Goal: Task Accomplishment & Management: Manage account settings

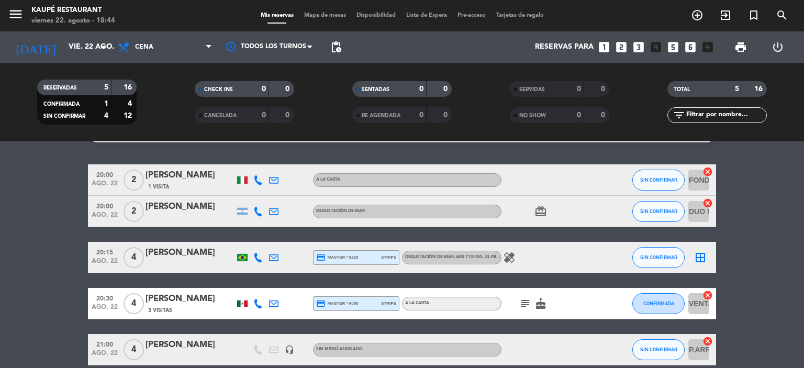
scroll to position [52, 0]
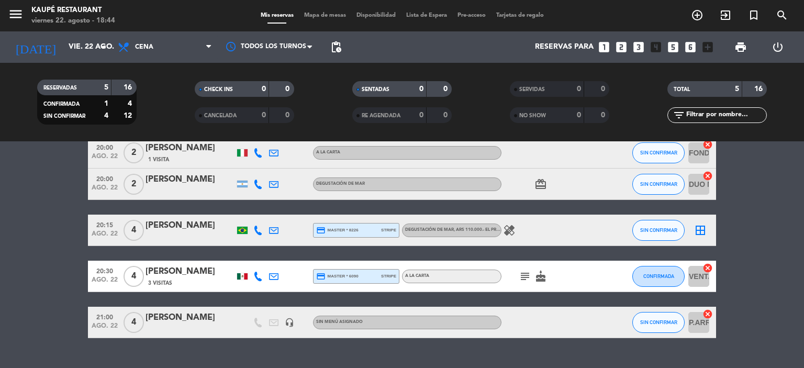
click at [513, 235] on icon "healing" at bounding box center [509, 230] width 13 height 13
click at [701, 228] on icon "border_all" at bounding box center [701, 230] width 13 height 13
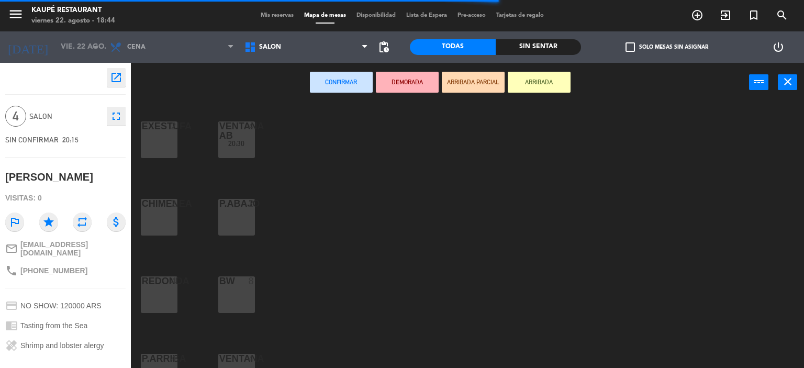
click at [161, 223] on div "CHIMENEA 2" at bounding box center [159, 217] width 37 height 37
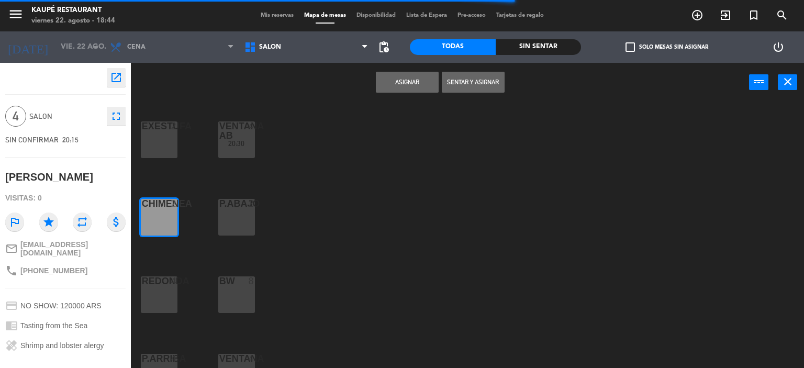
click at [235, 219] on div "P.ABAJO 2" at bounding box center [236, 217] width 37 height 37
click at [397, 83] on button "Asignar" at bounding box center [407, 82] width 63 height 21
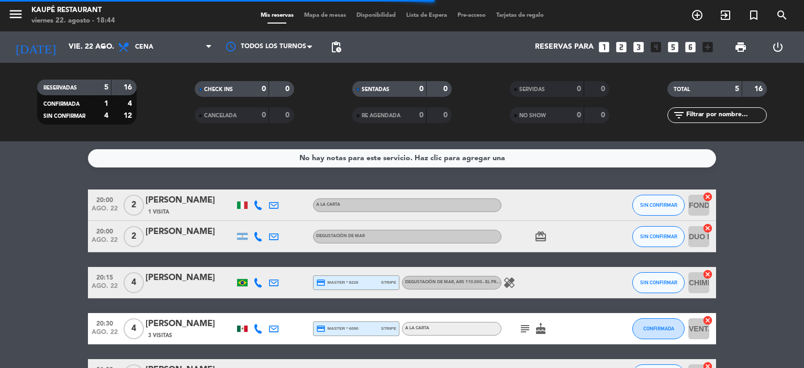
scroll to position [52, 0]
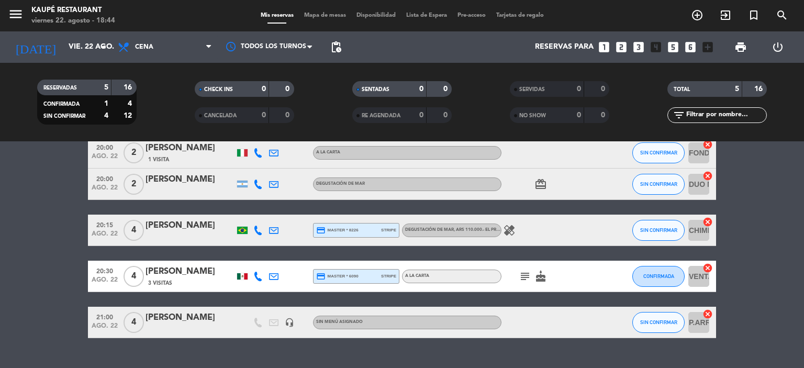
click at [528, 277] on icon "subject" at bounding box center [525, 276] width 13 height 13
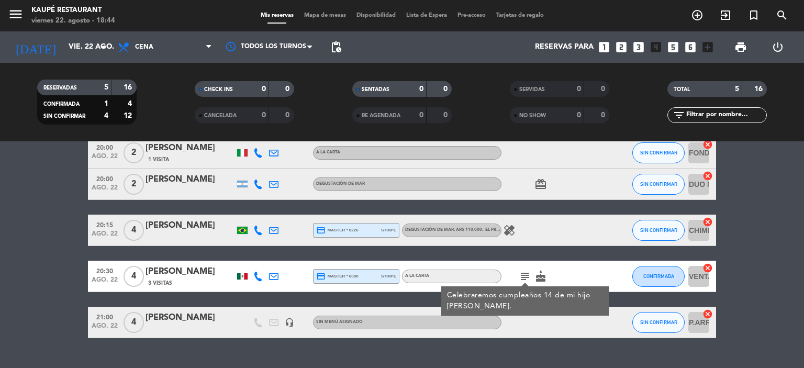
click at [764, 281] on bookings-row "20:00 ago. 22 2 chiara forante 1 Visita A LA CARTA SIN CONFIRMAR FONDO cancel 2…" at bounding box center [402, 237] width 804 height 201
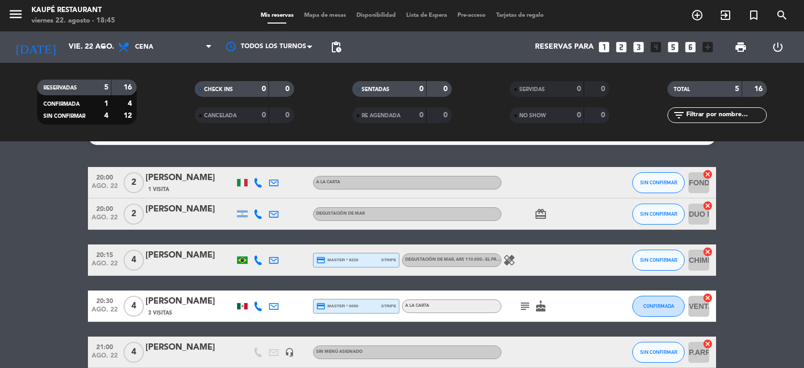
scroll to position [0, 0]
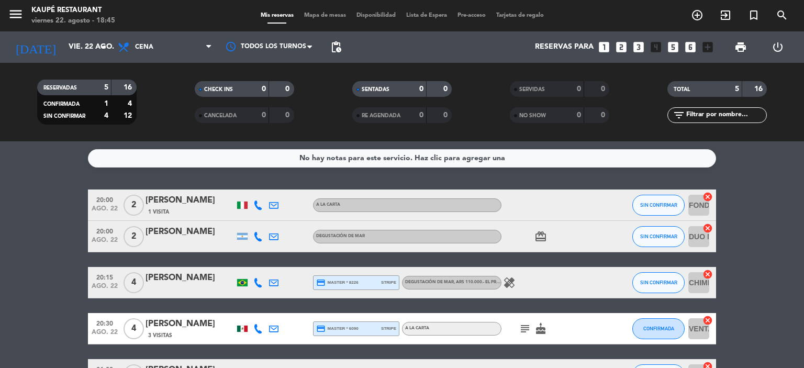
click at [508, 283] on icon "healing" at bounding box center [509, 283] width 13 height 13
click at [36, 242] on bookings-row "20:00 ago. 22 2 chiara forante 1 Visita A LA CARTA SIN CONFIRMAR FONDO cancel 2…" at bounding box center [402, 290] width 804 height 201
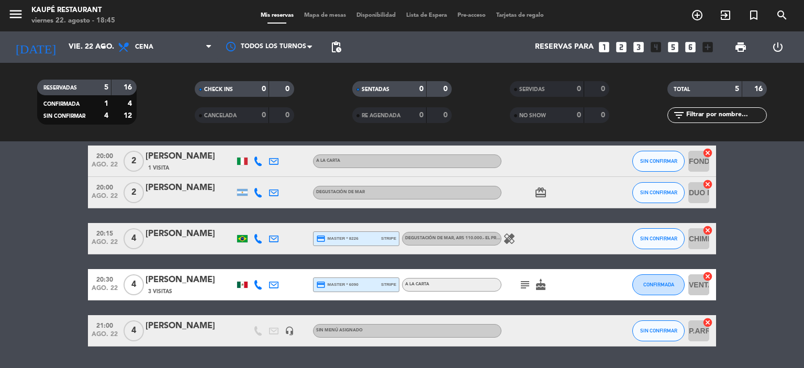
scroll to position [23, 0]
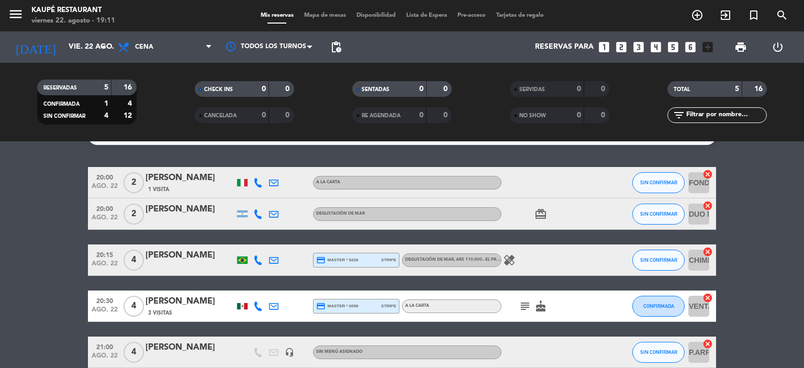
click at [639, 46] on icon "looks_3" at bounding box center [639, 47] width 14 height 14
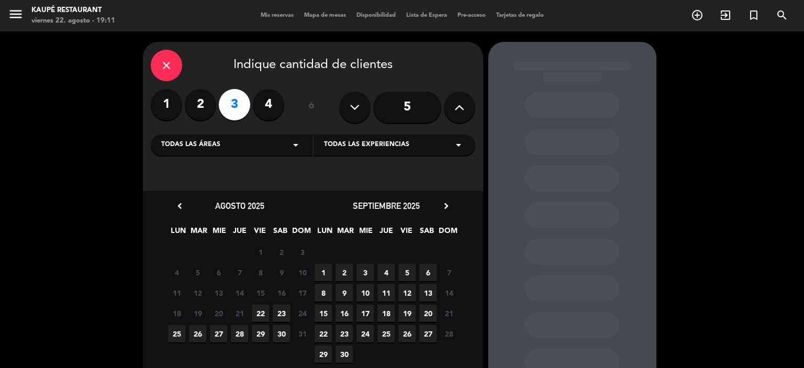
click at [281, 314] on span "23" at bounding box center [281, 313] width 17 height 17
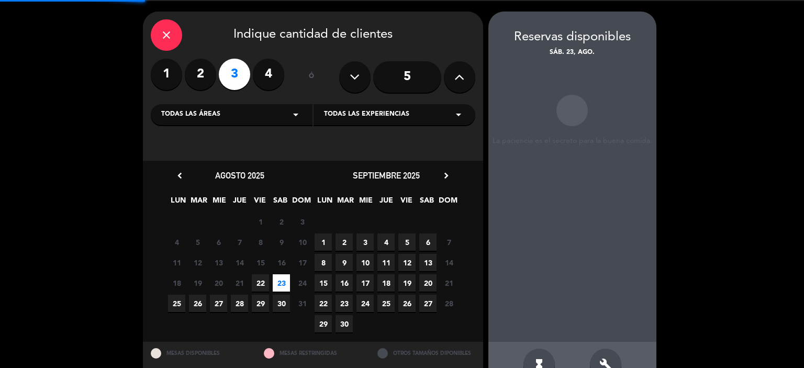
scroll to position [42, 0]
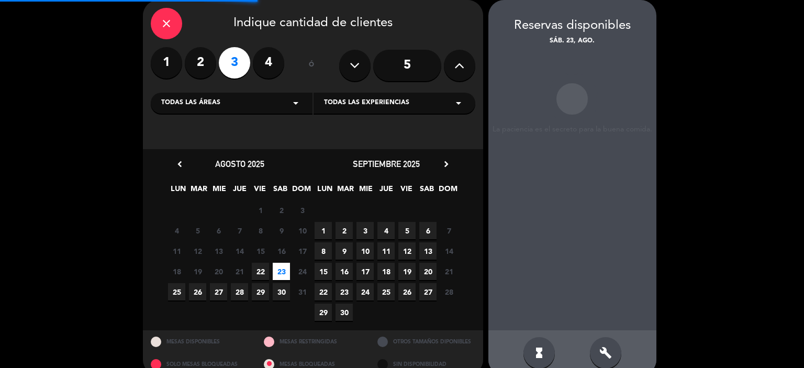
click at [614, 350] on div "build" at bounding box center [605, 352] width 31 height 31
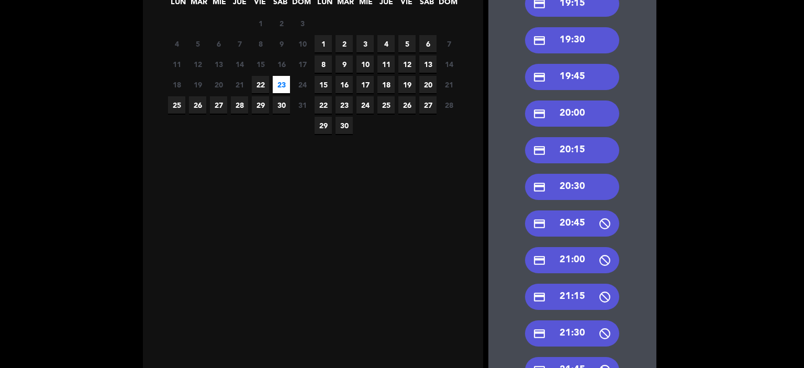
scroll to position [251, 0]
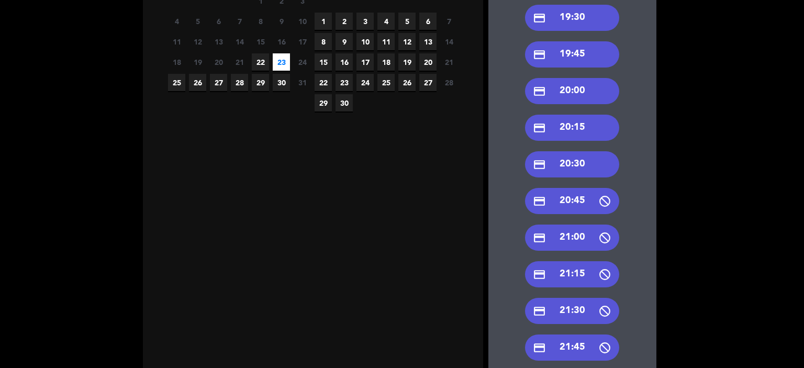
click at [572, 310] on div "credit_card 21:30" at bounding box center [572, 311] width 94 height 26
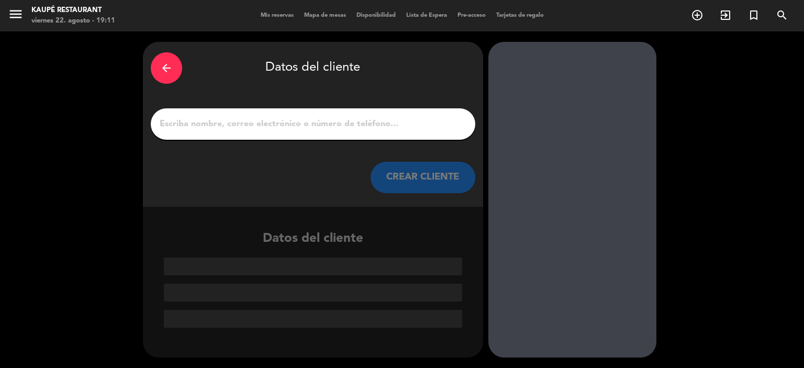
scroll to position [0, 0]
click at [283, 129] on input "1" at bounding box center [313, 124] width 309 height 15
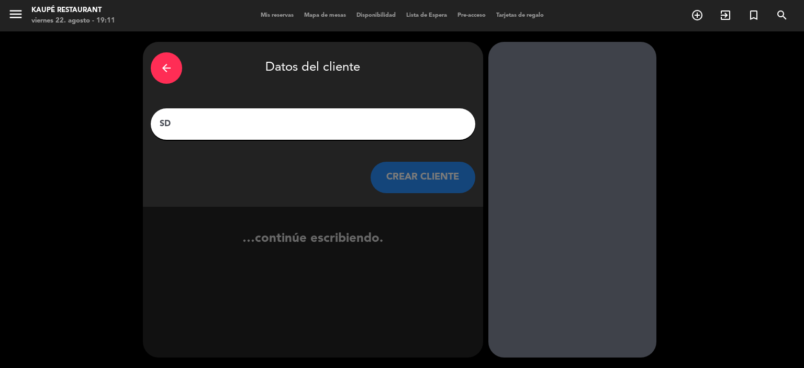
type input "S"
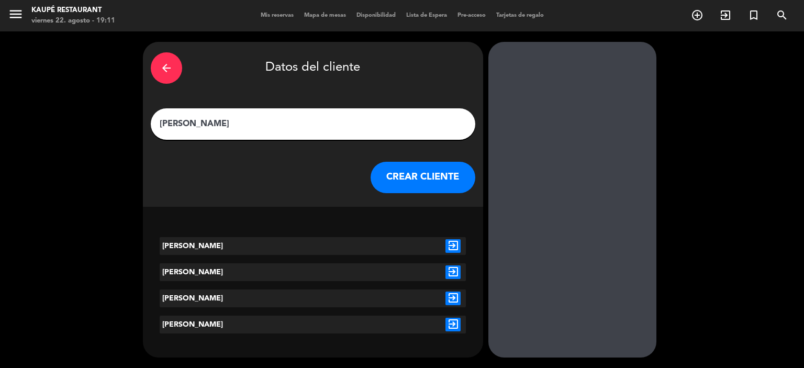
type input "[PERSON_NAME]"
click at [451, 244] on icon "exit_to_app" at bounding box center [453, 246] width 15 height 14
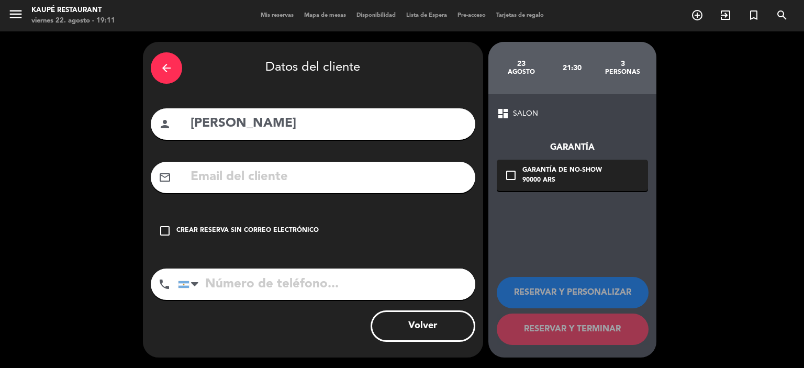
click at [221, 228] on div "Crear reserva sin correo electrónico" at bounding box center [248, 231] width 142 height 10
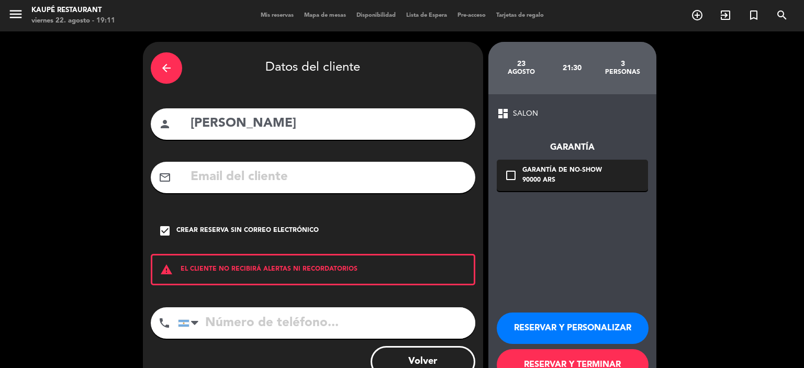
click at [600, 354] on button "RESERVAR Y TERMINAR" at bounding box center [573, 364] width 152 height 31
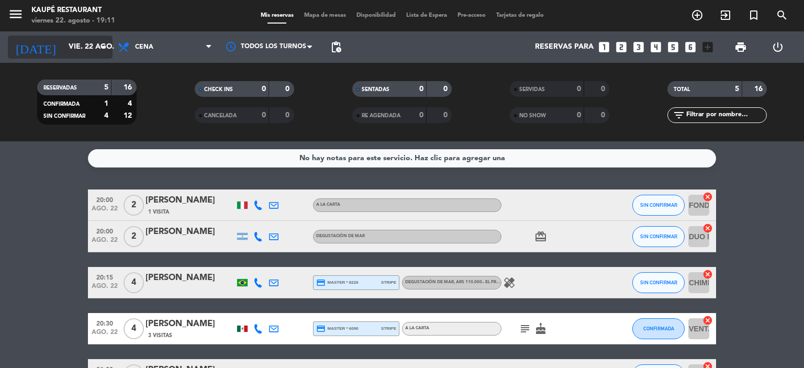
click at [94, 51] on input "vie. 22 ago." at bounding box center [113, 47] width 100 height 19
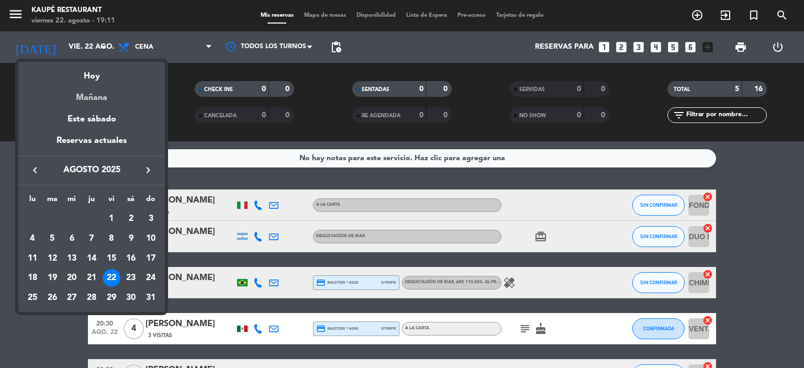
click at [103, 97] on div "Mañana" at bounding box center [91, 93] width 147 height 21
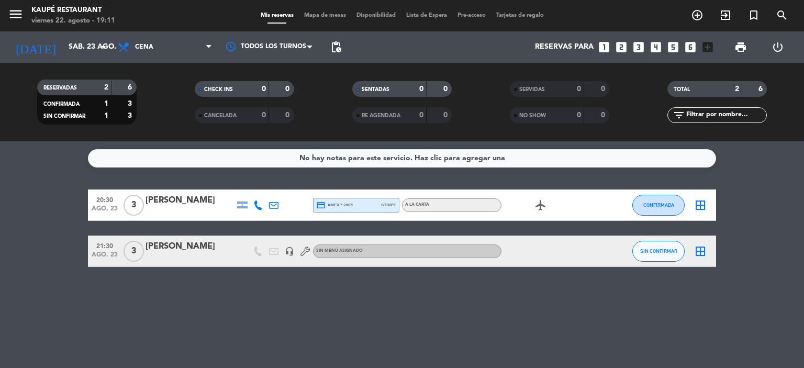
click at [259, 204] on icon at bounding box center [257, 205] width 9 height 9
click at [237, 191] on span "Copiar" at bounding box center [248, 187] width 22 height 11
click at [13, 237] on bookings-row "20:30 ago. 23 3 [PERSON_NAME] [PHONE_NUMBER] Copiar content_paste | credit_card…" at bounding box center [402, 229] width 804 height 78
click at [65, 39] on input "sáb. 23 ago." at bounding box center [113, 47] width 100 height 19
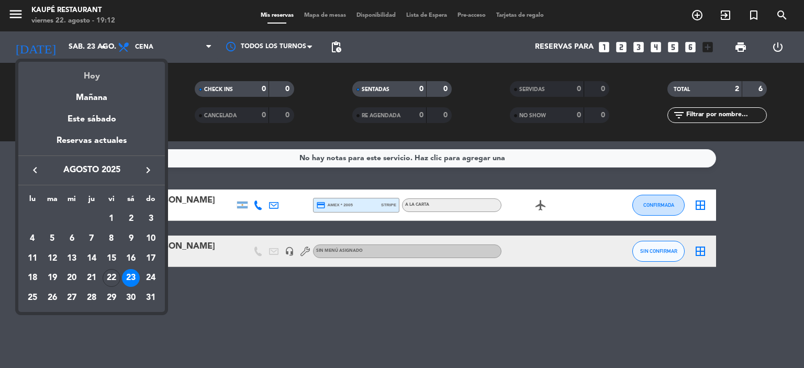
click at [76, 68] on div "Hoy" at bounding box center [91, 72] width 147 height 21
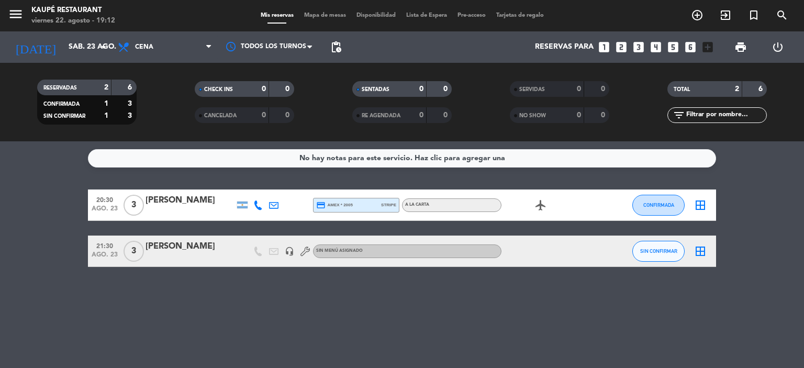
type input "vie. 22 ago."
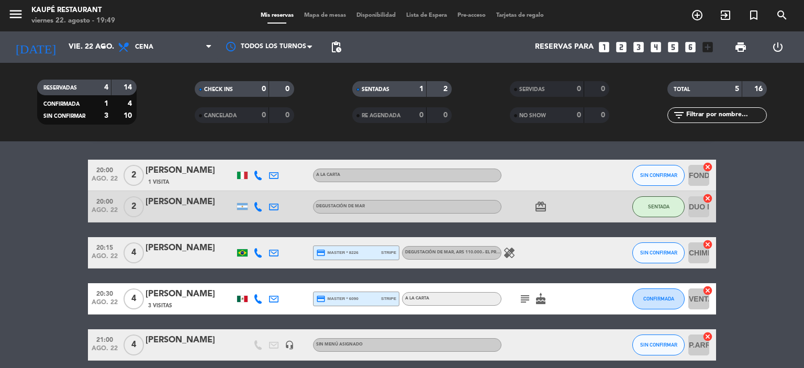
scroll to position [74, 0]
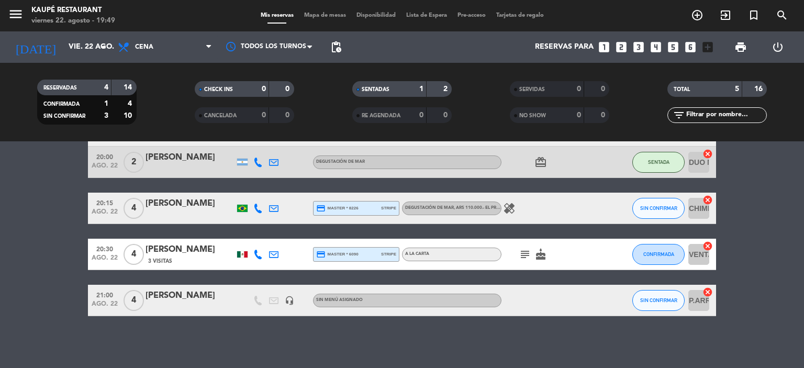
click at [29, 240] on bookings-row "20:00 ago. 22 2 chiara forante 1 Visita A LA CARTA SIN CONFIRMAR FONDO cancel 2…" at bounding box center [402, 215] width 804 height 201
